Goal: Task Accomplishment & Management: Use online tool/utility

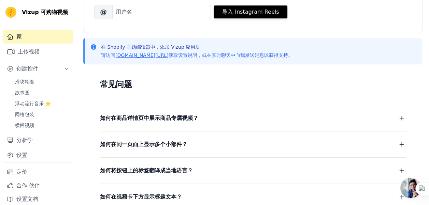
scroll to position [137, 0]
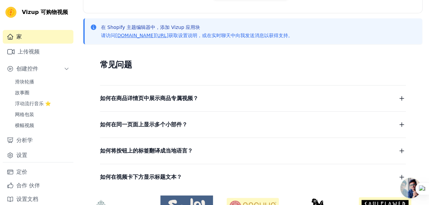
click at [145, 101] on span "如何在商品详情页中展示商品专属视频？" at bounding box center [149, 99] width 98 height 10
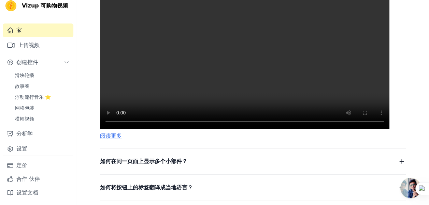
scroll to position [236, 0]
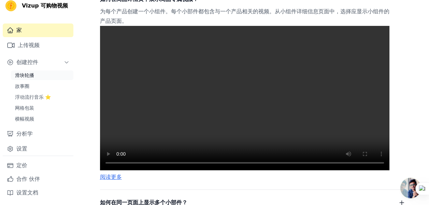
click at [25, 75] on span "滑块轮播" at bounding box center [24, 75] width 19 height 7
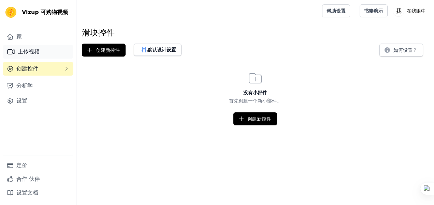
click at [20, 51] on font "上传视频" at bounding box center [29, 52] width 22 height 8
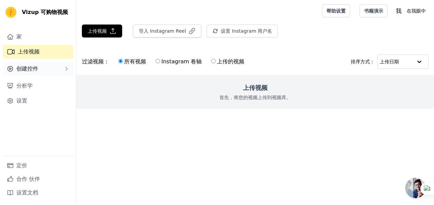
click at [45, 71] on button "创建控件" at bounding box center [38, 69] width 71 height 14
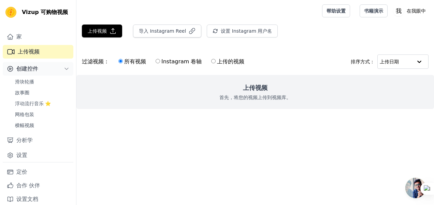
click at [33, 73] on span "创建控件" at bounding box center [27, 69] width 22 height 8
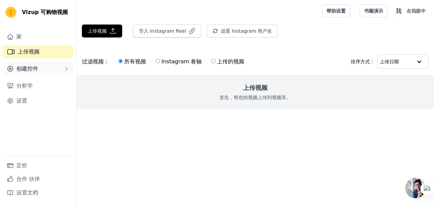
click at [36, 69] on span "创建控件" at bounding box center [27, 69] width 22 height 8
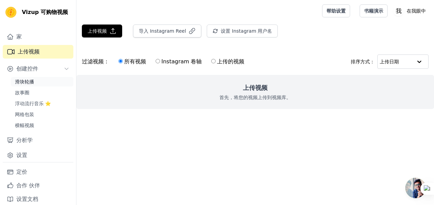
click at [33, 85] on span "滑块轮播" at bounding box center [24, 82] width 19 height 7
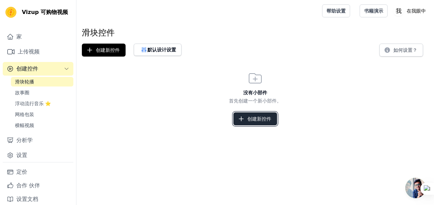
click at [236, 124] on button "创建新控件" at bounding box center [255, 119] width 44 height 13
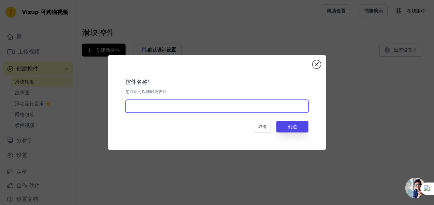
click at [171, 103] on input "text" at bounding box center [217, 106] width 183 height 13
type input "video"
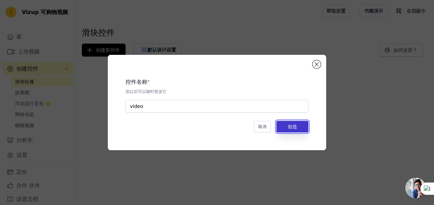
click at [284, 128] on button "创造" at bounding box center [292, 127] width 32 height 12
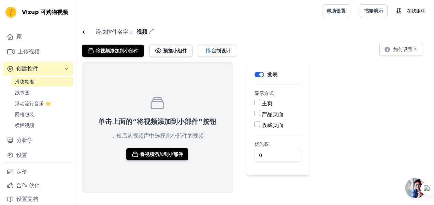
click at [258, 115] on div "产品页面" at bounding box center [278, 115] width 47 height 8
click at [256, 114] on input "产品页面" at bounding box center [257, 113] width 5 height 5
checkbox input "true"
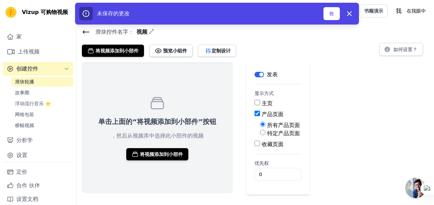
click at [275, 133] on label "特定产品页面" at bounding box center [283, 133] width 33 height 6
click at [266, 133] on input "特定产品页面" at bounding box center [262, 132] width 5 height 5
radio input "true"
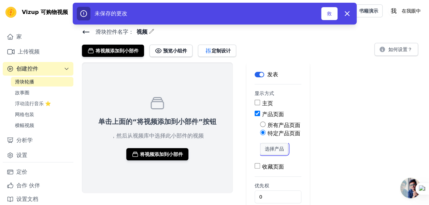
click at [274, 150] on button "选择产品" at bounding box center [274, 149] width 28 height 12
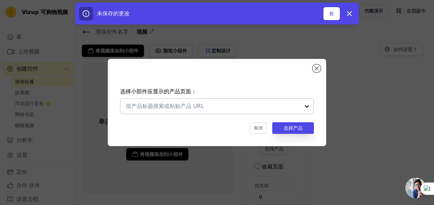
click at [302, 106] on div at bounding box center [307, 106] width 14 height 15
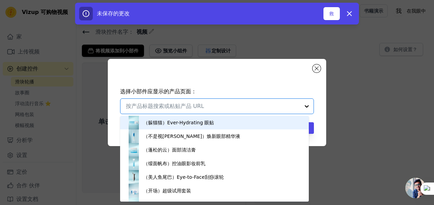
click at [212, 122] on div "（躲猫猫）Ever-Hydrating 眼贴" at bounding box center [214, 123] width 175 height 14
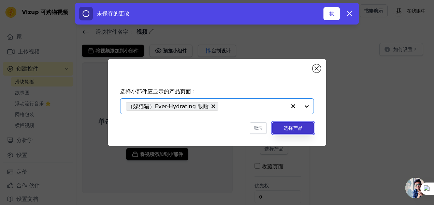
click at [286, 130] on button "选择产品" at bounding box center [293, 129] width 42 height 12
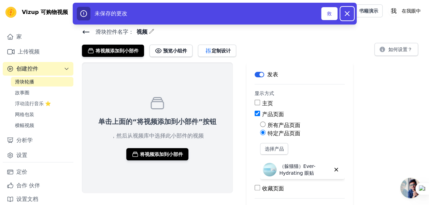
drag, startPoint x: 347, startPoint y: 15, endPoint x: 336, endPoint y: 38, distance: 25.6
click at [347, 16] on icon "button" at bounding box center [347, 14] width 8 height 8
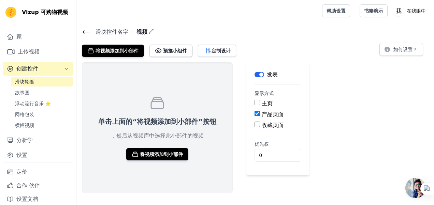
click at [256, 111] on input "产品页面" at bounding box center [257, 113] width 5 height 5
checkbox input "true"
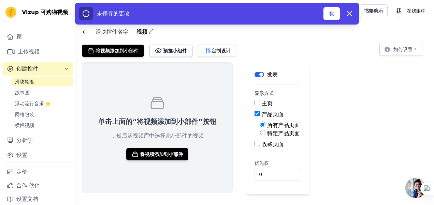
click at [264, 132] on div "特定产品页面" at bounding box center [280, 134] width 41 height 8
click at [260, 134] on input "特定产品页面" at bounding box center [262, 132] width 5 height 5
radio input "true"
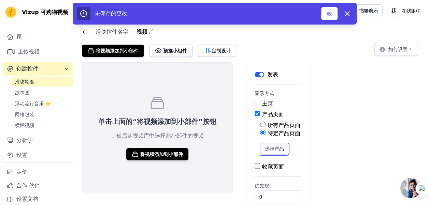
click at [265, 152] on button "选择产品" at bounding box center [274, 149] width 28 height 12
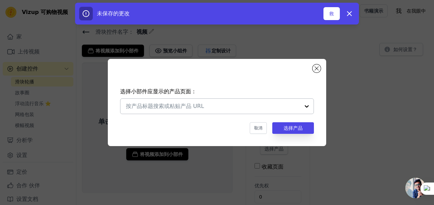
click at [305, 108] on div at bounding box center [307, 106] width 14 height 15
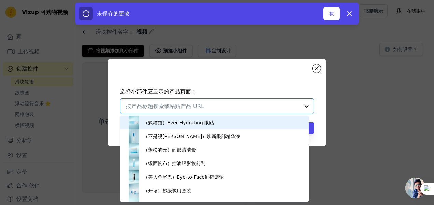
click at [182, 128] on div "（躲猫猫）Ever-Hydrating 眼贴" at bounding box center [214, 123] width 175 height 14
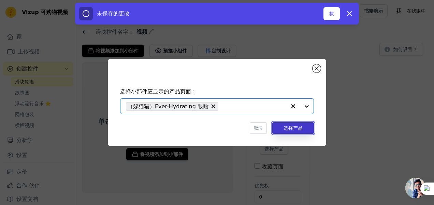
click at [298, 128] on button "选择产品" at bounding box center [293, 129] width 42 height 12
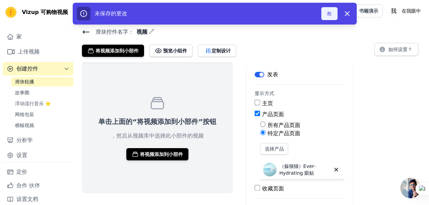
click at [331, 15] on button "救" at bounding box center [329, 13] width 16 height 13
click at [330, 15] on button "救" at bounding box center [329, 13] width 16 height 13
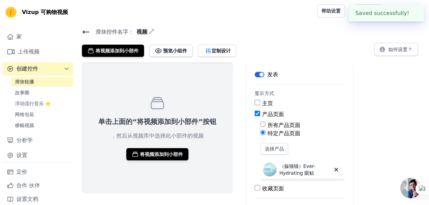
scroll to position [33, 0]
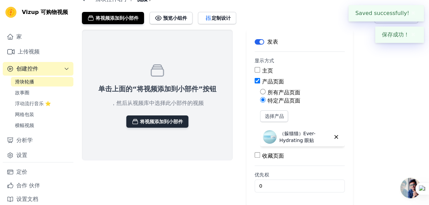
click at [146, 120] on font "将视频添加到小部件" at bounding box center [161, 121] width 43 height 7
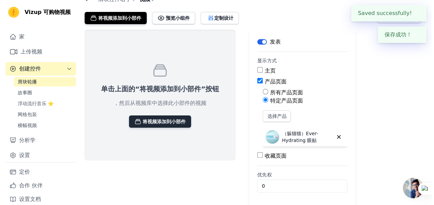
scroll to position [0, 0]
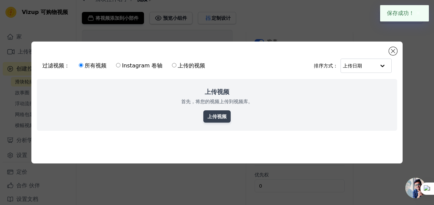
click at [218, 114] on link "上传视频" at bounding box center [216, 117] width 27 height 12
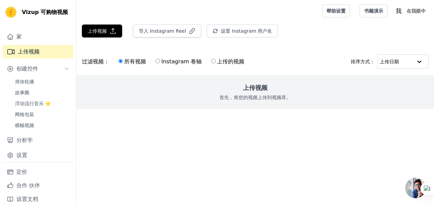
click at [250, 102] on div "上传视频 首先，将您的视频上传到视频库。" at bounding box center [255, 92] width 358 height 34
click at [252, 88] on h2 "上传视频" at bounding box center [255, 88] width 25 height 10
click at [238, 89] on div "上传视频 首先，将您的视频上传到视频库。" at bounding box center [255, 92] width 358 height 34
click at [111, 36] on button "上传视频" at bounding box center [102, 31] width 40 height 13
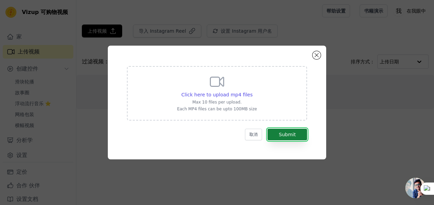
click at [272, 137] on button "Submit" at bounding box center [288, 135] width 40 height 12
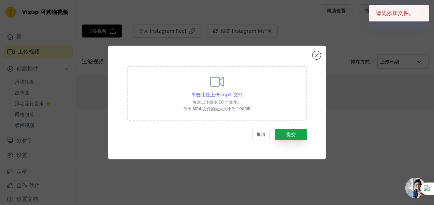
click at [215, 97] on span "单击此处上传 mp4 文件" at bounding box center [217, 94] width 52 height 5
click at [243, 91] on input "单击此处上传 mp4 文件 每次上传最多 10 个文件。 每个 MP4 文件的最大大小为 100MB" at bounding box center [243, 91] width 0 height 0
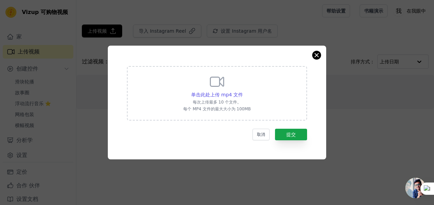
click at [313, 58] on div "单击此处上传 mp4 文件 每次上传最多 10 个文件。 每个 MP4 文件的最大大小为 100MB 取消 提交" at bounding box center [217, 102] width 194 height 89
click at [319, 54] on button "关闭模态" at bounding box center [317, 55] width 8 height 8
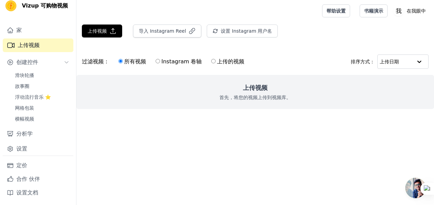
scroll to position [12, 0]
click at [26, 63] on span "创建控件" at bounding box center [27, 62] width 22 height 8
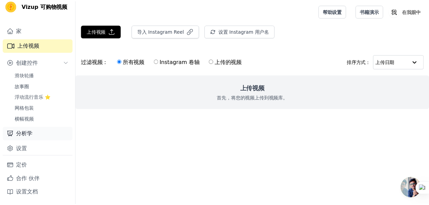
scroll to position [0, 0]
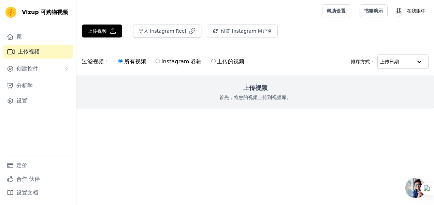
click at [39, 52] on font "上传视频" at bounding box center [29, 52] width 22 height 8
click at [19, 39] on font "家" at bounding box center [18, 37] width 5 height 8
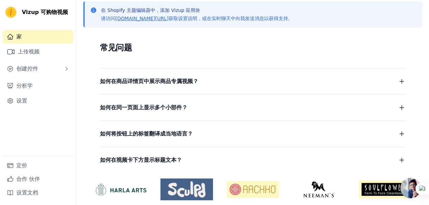
scroll to position [177, 0]
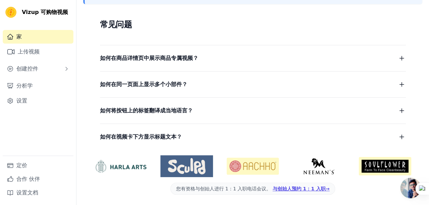
click at [151, 61] on span "如何在商品详情页中展示商品专属视频？" at bounding box center [149, 59] width 98 height 10
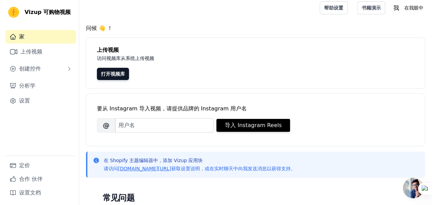
scroll to position [0, 0]
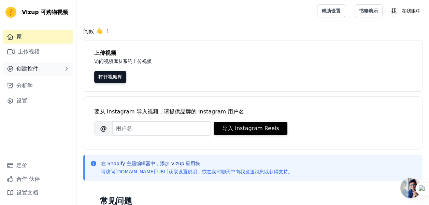
click at [56, 72] on button "创建控件" at bounding box center [38, 69] width 71 height 14
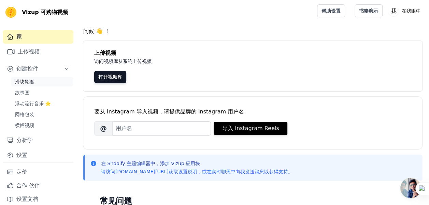
click at [39, 83] on link "滑块轮播" at bounding box center [42, 82] width 62 height 10
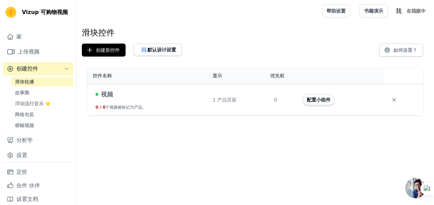
click at [103, 95] on span "视频" at bounding box center [107, 95] width 12 height 10
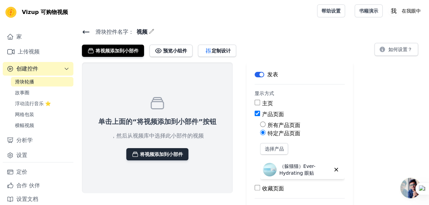
click at [159, 156] on font "将视频添加到小部件" at bounding box center [161, 154] width 43 height 7
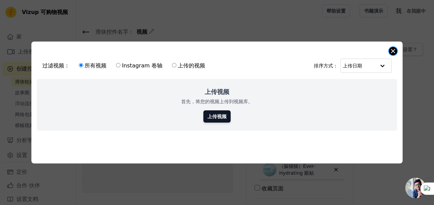
click at [392, 53] on div "过滤视频： 所有视频 Instagram 卷轴 上传的视频 排序方式： 上传日期 上传视频 首先，将您的视频上传到视频库。 上传视频 0 videos sel…" at bounding box center [216, 103] width 371 height 122
click at [393, 52] on button "关闭模态" at bounding box center [393, 51] width 8 height 8
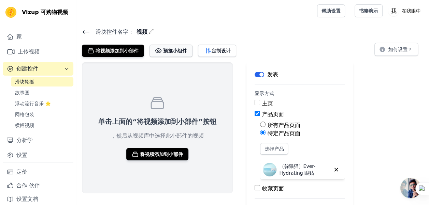
click at [163, 54] on button "预览小组件" at bounding box center [171, 51] width 43 height 12
click at [154, 157] on font "将视频添加到小部件" at bounding box center [161, 154] width 43 height 7
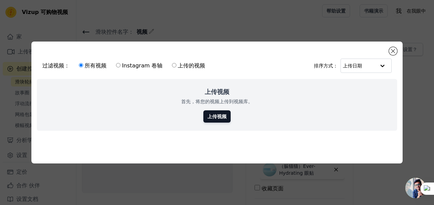
click at [172, 63] on input "上传的视频" at bounding box center [174, 65] width 4 height 4
radio input "true"
click at [87, 62] on font "所有视频" at bounding box center [96, 65] width 22 height 6
click at [83, 63] on input "所有视频" at bounding box center [81, 65] width 4 height 4
radio input "true"
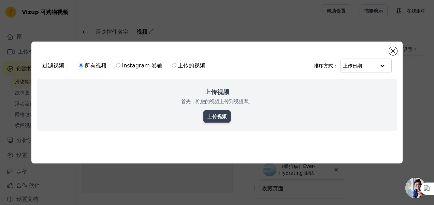
click at [210, 114] on link "上传视频" at bounding box center [216, 117] width 27 height 12
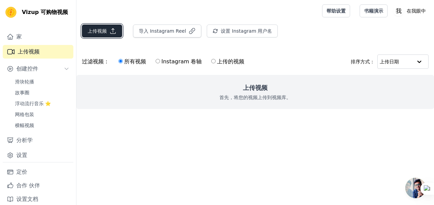
click at [104, 34] on button "上传视频" at bounding box center [102, 31] width 40 height 13
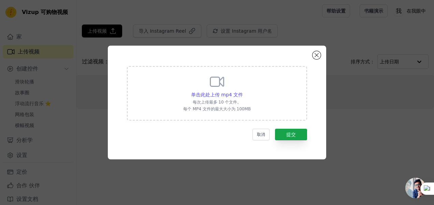
click at [218, 91] on div "单击此处上传 mp4 文件 每次上传最多 10 个文件。 每个 MP4 文件的最大大小为 100MB" at bounding box center [217, 93] width 68 height 38
click at [243, 91] on input "单击此处上传 mp4 文件 每次上传最多 10 个文件。 每个 MP4 文件的最大大小为 100MB" at bounding box center [243, 91] width 0 height 0
type input "C:\fakepath\3b63ee0c799d9967755e154b6bc3b409.mp4"
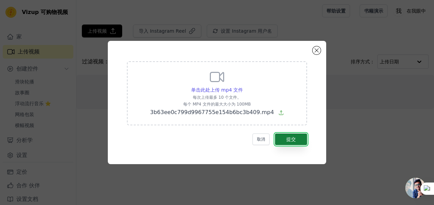
click at [289, 138] on font "提交" at bounding box center [291, 139] width 10 height 5
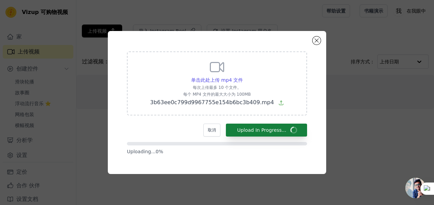
click at [295, 144] on div at bounding box center [217, 143] width 180 height 3
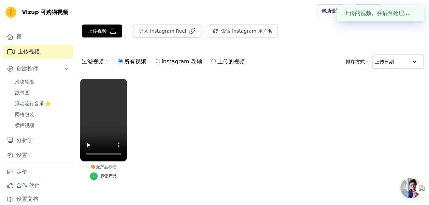
click at [97, 177] on div "button" at bounding box center [94, 177] width 8 height 8
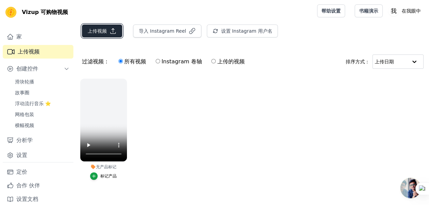
click at [103, 30] on font "上传视频" at bounding box center [97, 31] width 19 height 7
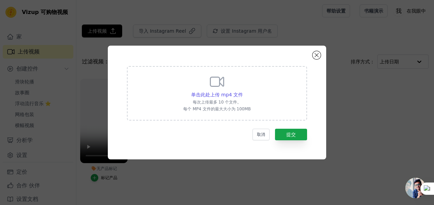
click at [212, 82] on icon at bounding box center [217, 82] width 16 height 16
click at [243, 91] on input "单击此处上传 mp4 文件 每次上传最多 10 个文件。 每个 MP4 文件的最大大小为 100MB" at bounding box center [243, 91] width 0 height 0
type input "C:\fakepath\468a4417a9bb24957b4d846074b2b436.mp4"
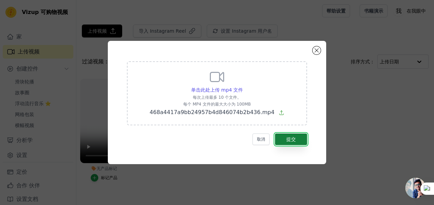
click at [290, 140] on font "提交" at bounding box center [291, 139] width 10 height 5
click at [288, 144] on form "单击此处上传 mp4 文件 每次上传最多 10 个文件。 每个 MP4 文件的最大大小为 100MB 468a4417a9bb24957b4d846074b2…" at bounding box center [217, 103] width 180 height 84
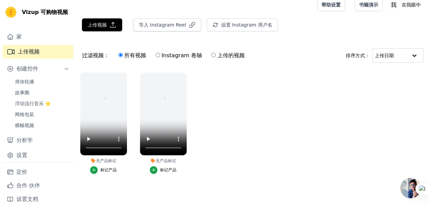
scroll to position [12, 0]
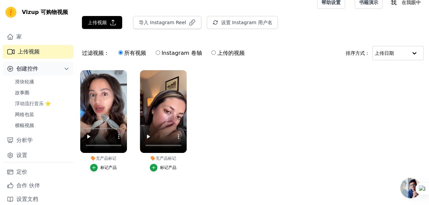
click at [37, 72] on span "创建控件" at bounding box center [27, 69] width 22 height 8
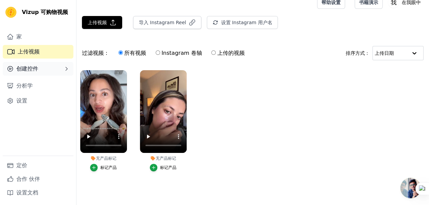
click at [25, 69] on span "创建控件" at bounding box center [27, 69] width 22 height 8
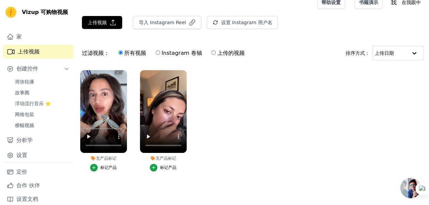
click at [38, 73] on span "创建控件" at bounding box center [27, 69] width 22 height 8
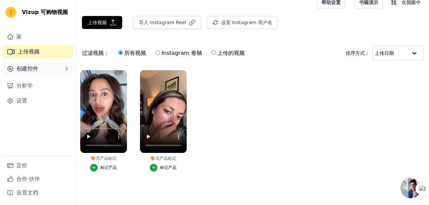
click at [34, 68] on span "创建控件" at bounding box center [27, 69] width 22 height 8
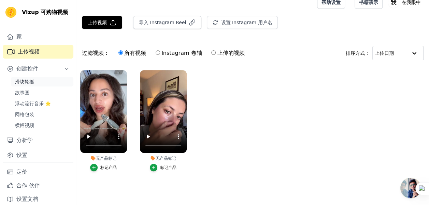
click at [28, 85] on span "滑块轮播" at bounding box center [24, 82] width 19 height 7
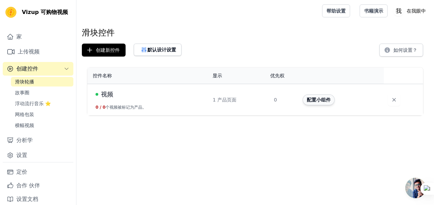
click at [314, 101] on button "配置小组件" at bounding box center [319, 100] width 32 height 11
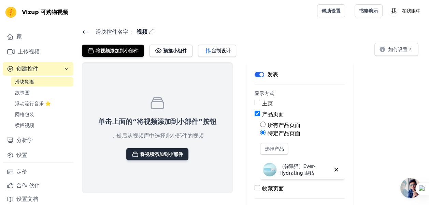
click at [159, 152] on font "将视频添加到小部件" at bounding box center [161, 154] width 43 height 7
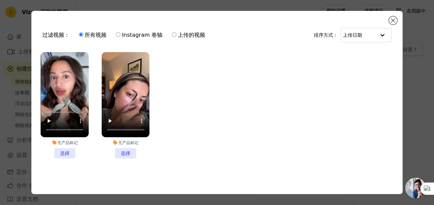
click at [62, 150] on li "无产品标记 选择" at bounding box center [65, 105] width 48 height 107
click at [0, 0] on input "无产品标记 选择" at bounding box center [0, 0] width 0 height 0
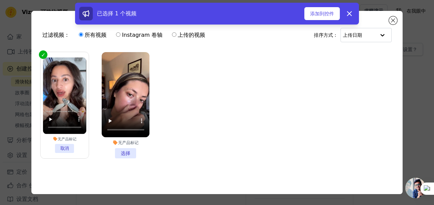
click at [115, 154] on li "无产品标记 选择" at bounding box center [126, 105] width 48 height 107
click at [0, 0] on input "无产品标记 选择" at bounding box center [0, 0] width 0 height 0
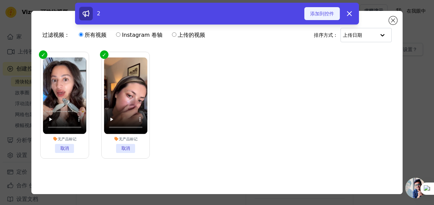
click at [317, 15] on font "添加到控件" at bounding box center [322, 13] width 24 height 7
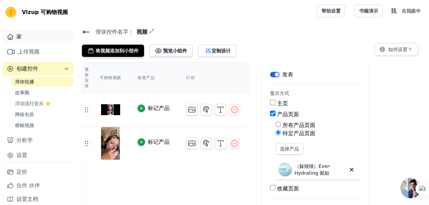
click at [29, 42] on link "家" at bounding box center [38, 37] width 71 height 14
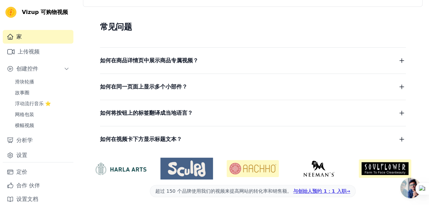
scroll to position [175, 0]
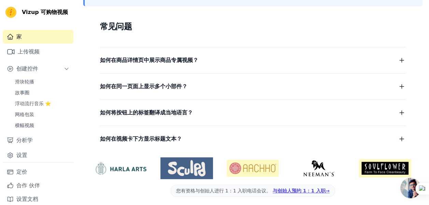
click at [143, 57] on span "如何在商品详情页中展示商品专属视频？" at bounding box center [149, 61] width 98 height 10
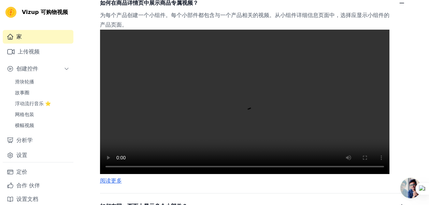
scroll to position [243, 0]
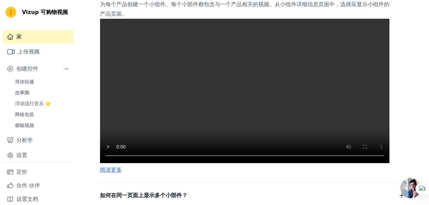
click at [251, 144] on video at bounding box center [244, 91] width 289 height 145
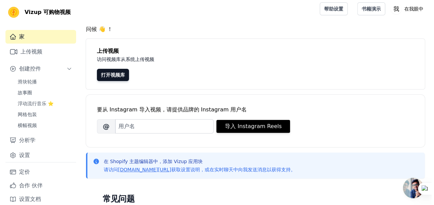
scroll to position [0, 0]
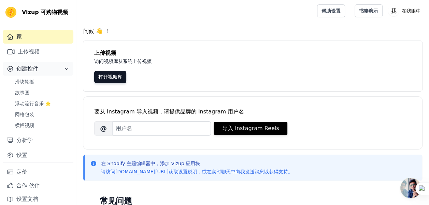
click at [22, 73] on span "创建控件" at bounding box center [27, 69] width 22 height 8
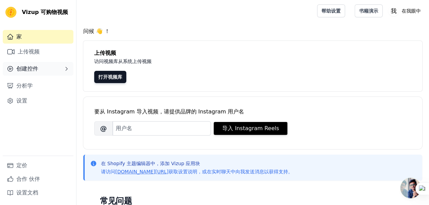
click at [26, 69] on span "创建控件" at bounding box center [27, 69] width 22 height 8
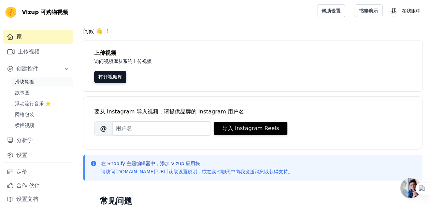
click at [33, 85] on span "滑块轮播" at bounding box center [24, 82] width 19 height 7
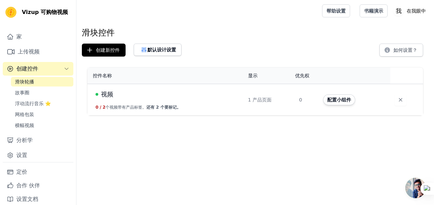
click at [126, 116] on html "Vizup 可购物视频 家 上传视频 创建控件 滑块轮播 故事圈 浮动流行音乐 ⭐ 网格包装 横幅视频 分析学 设置 定价 合作 伙伴 设置文档 Open s…" at bounding box center [217, 58] width 434 height 116
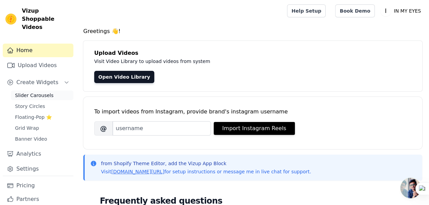
click at [46, 100] on link "Slider Carousels" at bounding box center [42, 96] width 62 height 10
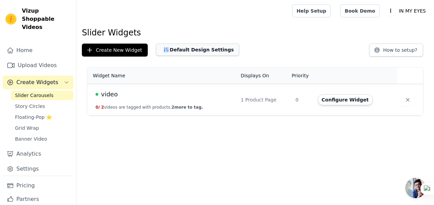
click at [175, 49] on button "Default Design Settings" at bounding box center [197, 50] width 83 height 12
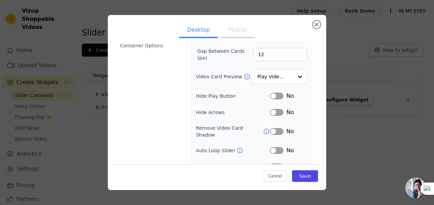
scroll to position [92, 0]
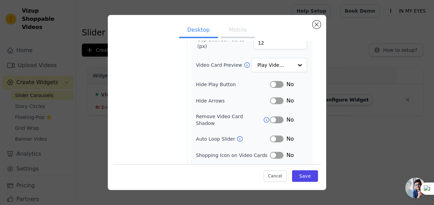
click at [270, 138] on button "Label" at bounding box center [277, 139] width 14 height 7
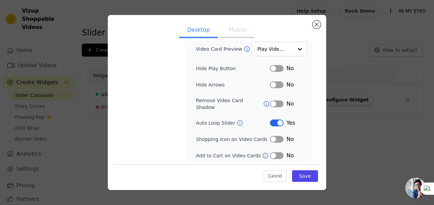
click at [272, 156] on button "Label" at bounding box center [277, 156] width 14 height 7
click at [270, 139] on button "Label" at bounding box center [277, 139] width 14 height 7
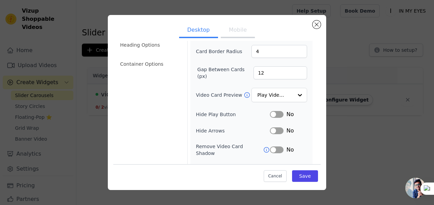
scroll to position [61, 0]
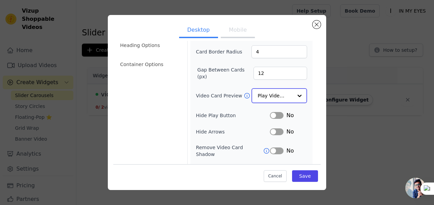
click at [293, 91] on div at bounding box center [300, 96] width 14 height 14
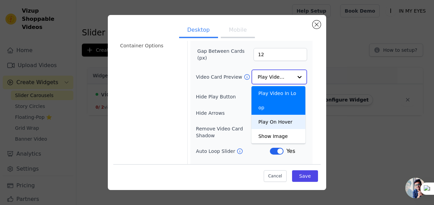
scroll to position [85, 0]
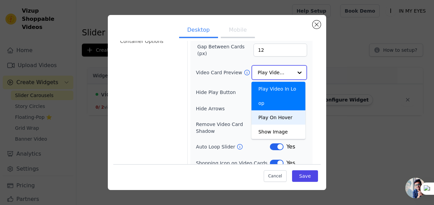
click at [265, 120] on div "Play On Hover" at bounding box center [279, 118] width 54 height 14
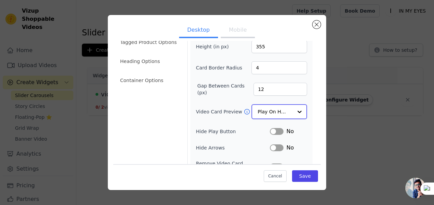
scroll to position [0, 0]
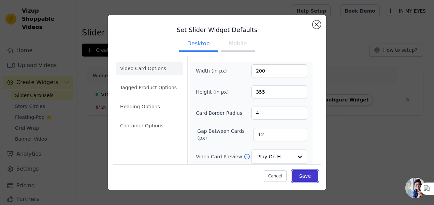
click at [301, 173] on button "Save" at bounding box center [305, 177] width 26 height 12
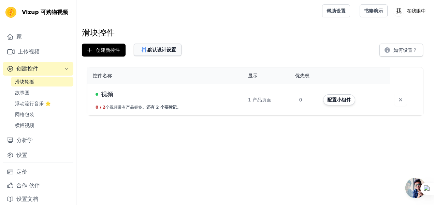
click at [155, 48] on font "默认设计设置" at bounding box center [161, 49] width 29 height 7
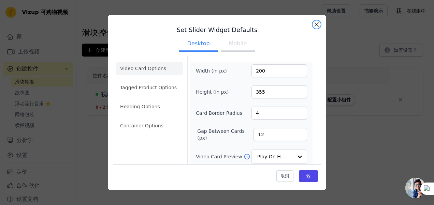
click at [315, 24] on button "关闭模态" at bounding box center [317, 24] width 8 height 8
